Goal: Task Accomplishment & Management: Manage account settings

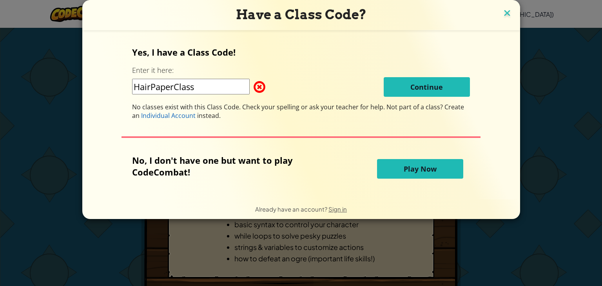
click at [508, 16] on img at bounding box center [507, 14] width 10 height 12
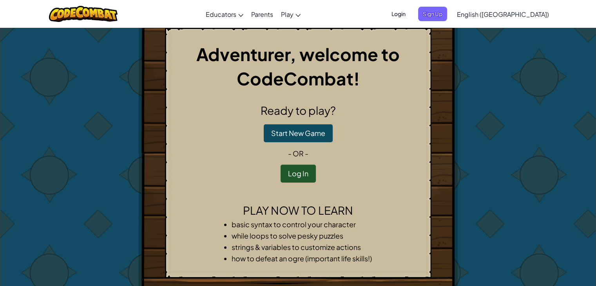
click at [411, 15] on span "Login" at bounding box center [399, 14] width 24 height 15
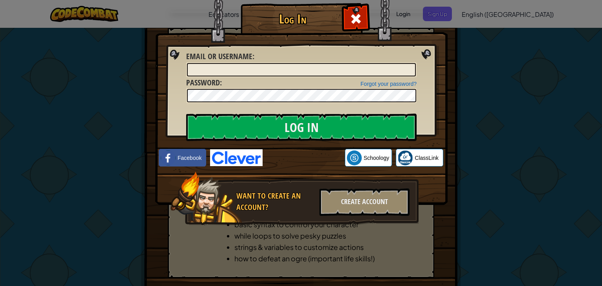
click at [334, 75] on input "Email or Username :" at bounding box center [301, 69] width 229 height 13
click at [326, 64] on input "Email or Username :" at bounding box center [301, 69] width 229 height 13
type input "[EMAIL_ADDRESS][DOMAIN_NAME]"
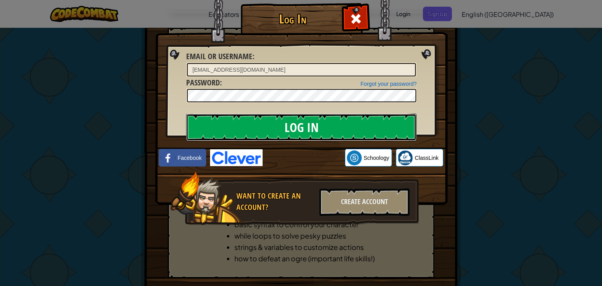
click at [311, 129] on input "Log In" at bounding box center [301, 127] width 231 height 27
